Goal: Task Accomplishment & Management: Use online tool/utility

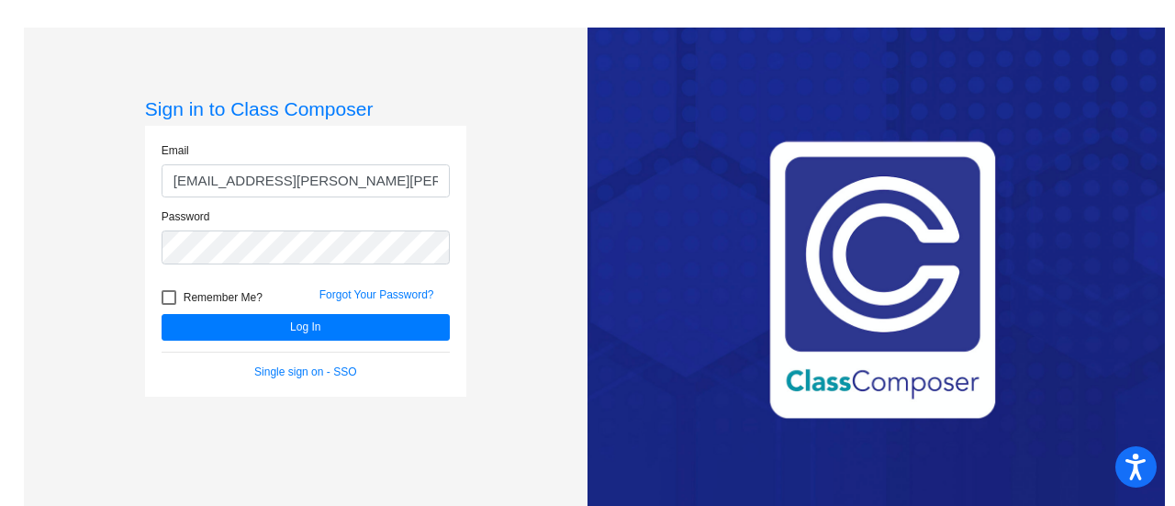
type input "[EMAIL_ADDRESS][PERSON_NAME][PERSON_NAME][DOMAIN_NAME]"
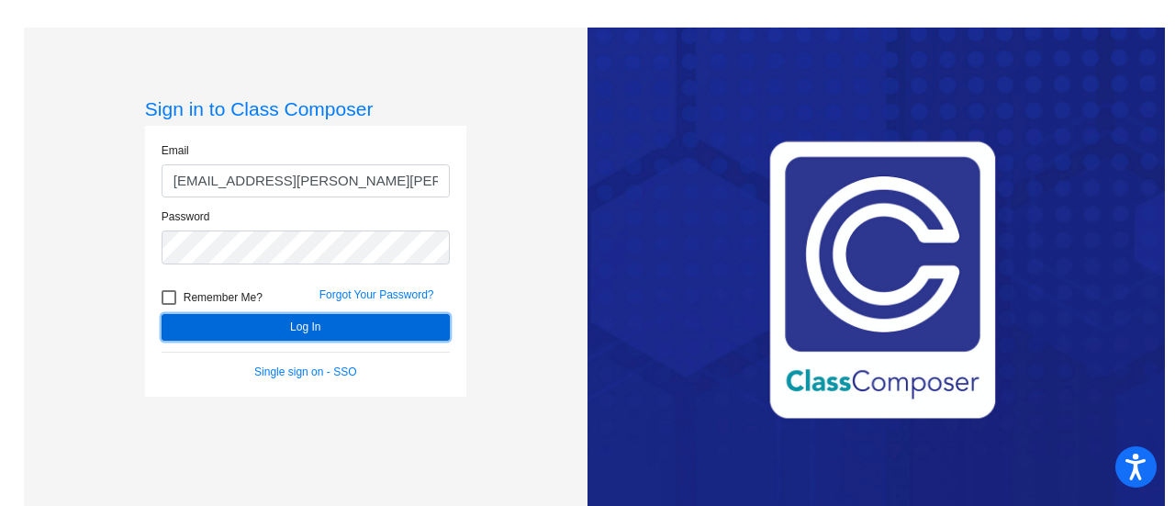
click at [231, 320] on button "Log In" at bounding box center [306, 327] width 288 height 27
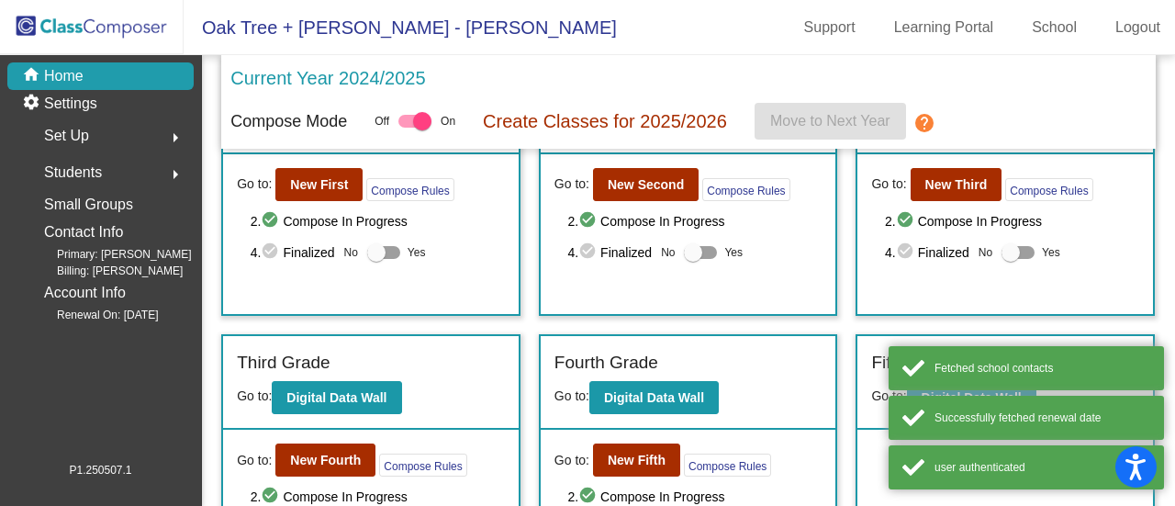
scroll to position [185, 0]
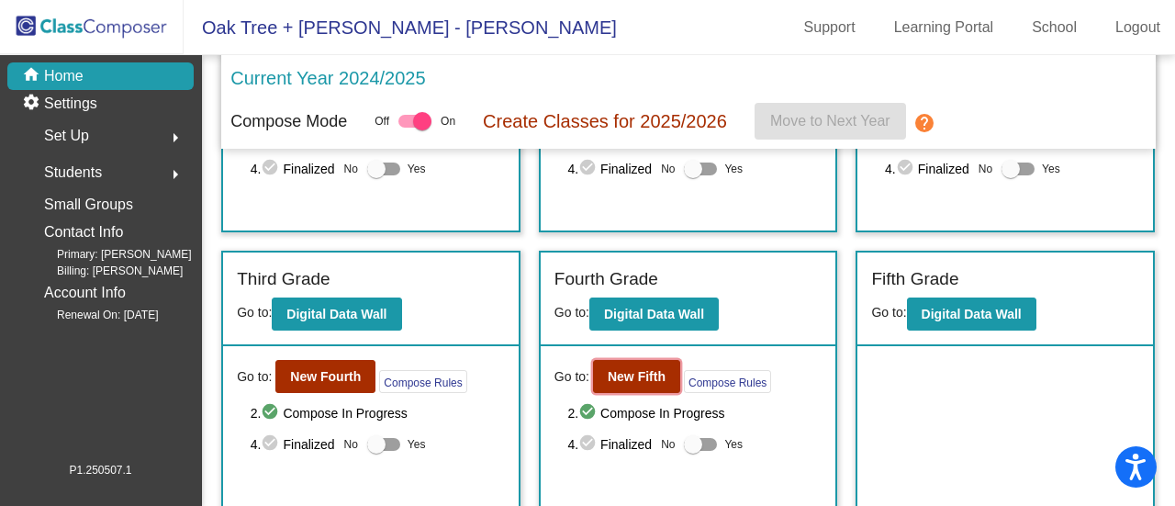
click at [630, 370] on b "New Fifth" at bounding box center [637, 376] width 58 height 15
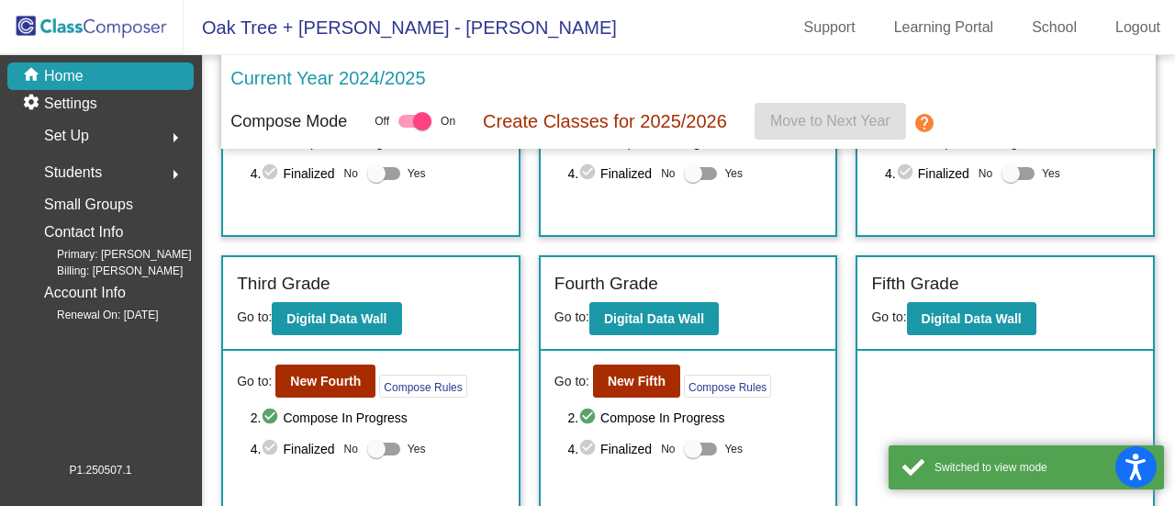
scroll to position [185, 0]
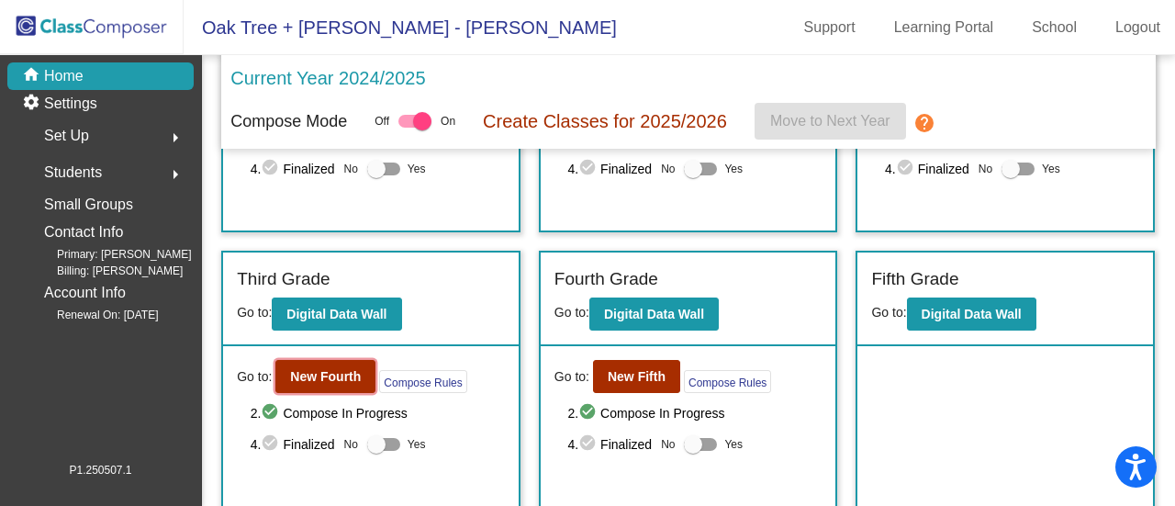
click at [334, 375] on b "New Fourth" at bounding box center [325, 376] width 71 height 15
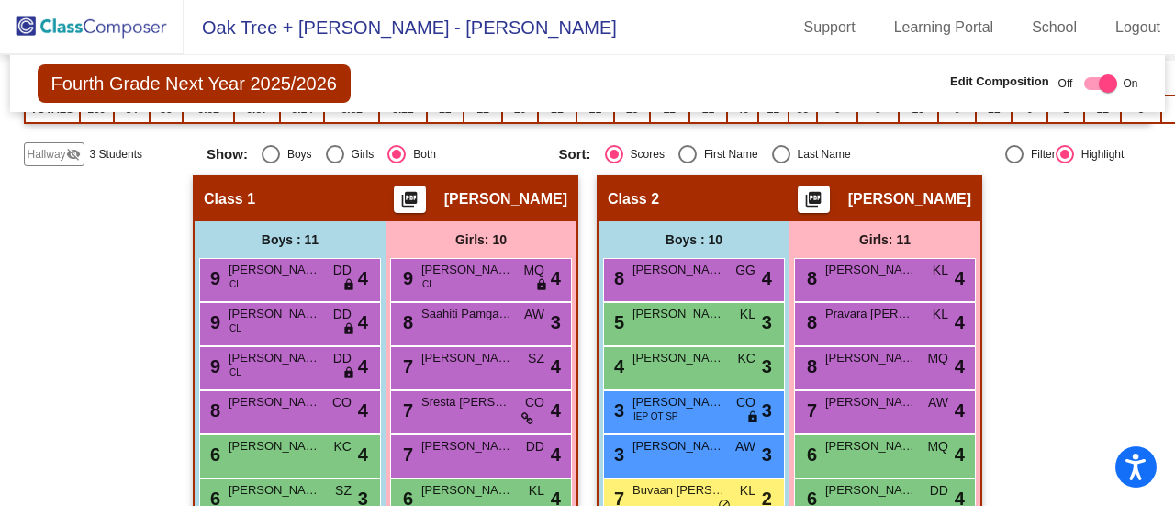
scroll to position [512, 0]
